Goal: Information Seeking & Learning: Learn about a topic

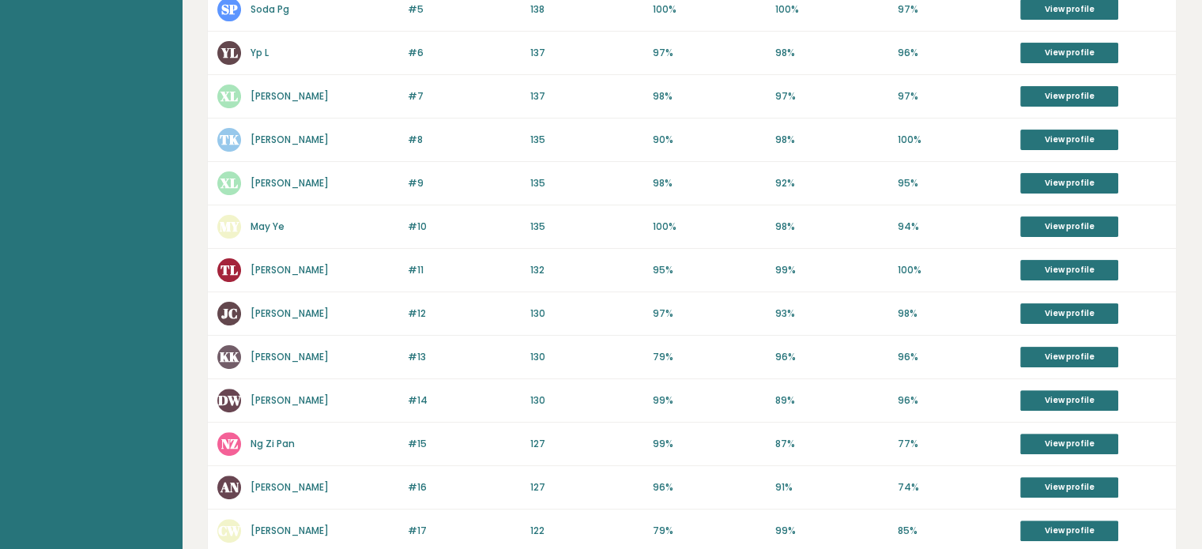
scroll to position [386, 0]
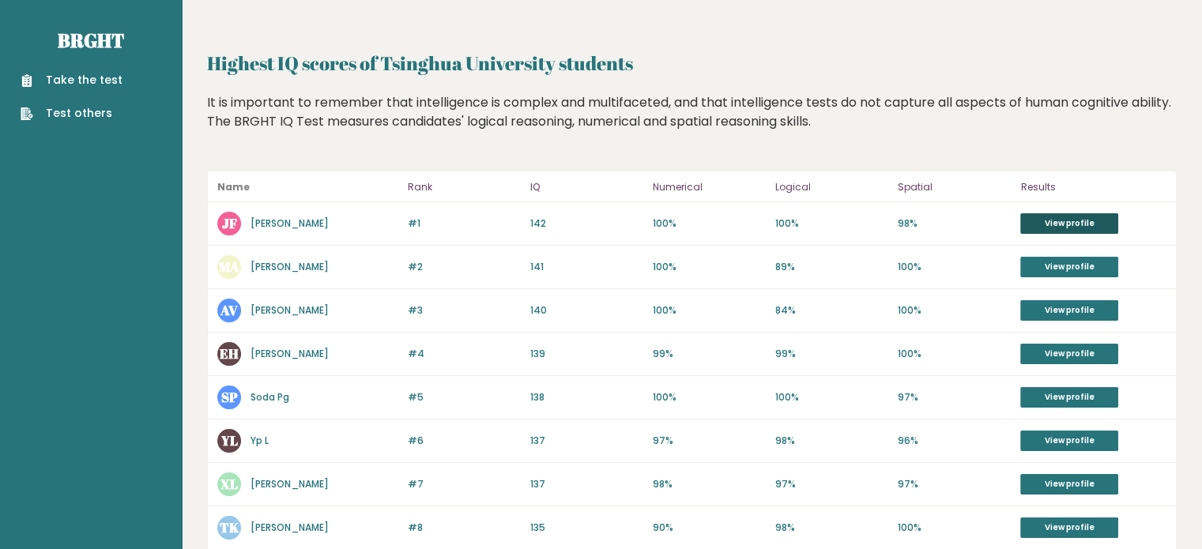
click at [1072, 226] on link "View profile" at bounding box center [1070, 223] width 98 height 21
click at [76, 89] on ul "Take the test Test others" at bounding box center [72, 97] width 118 height 50
click at [77, 76] on link "Take the test" at bounding box center [72, 80] width 102 height 17
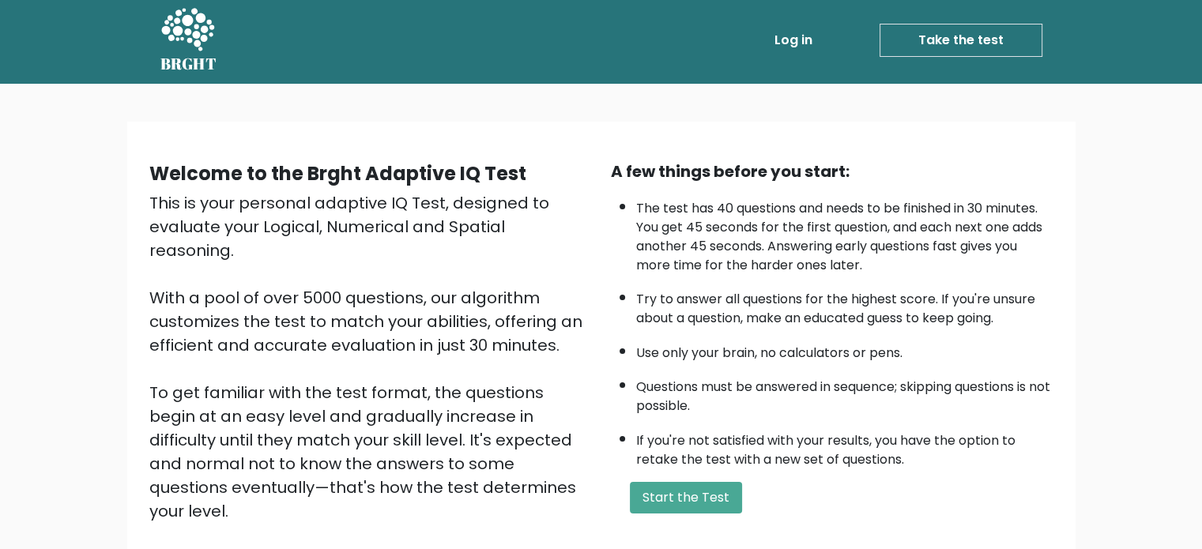
scroll to position [3, 0]
